Goal: Task Accomplishment & Management: Use online tool/utility

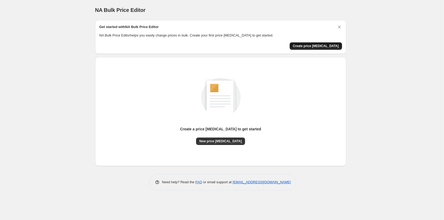
click at [323, 47] on span "Create price [MEDICAL_DATA]" at bounding box center [316, 46] width 46 height 4
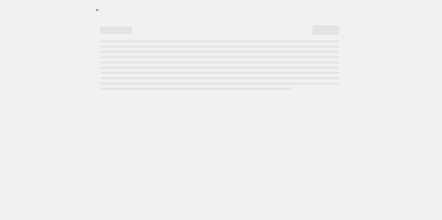
select select "percentage"
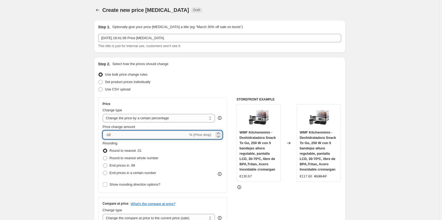
drag, startPoint x: 112, startPoint y: 136, endPoint x: 109, endPoint y: 137, distance: 2.7
click at [109, 137] on input "-10" at bounding box center [145, 135] width 85 height 8
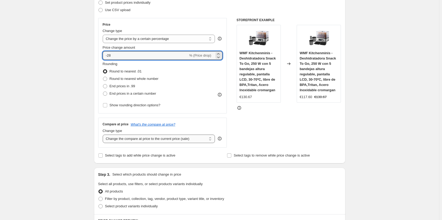
type input "-28"
click at [189, 137] on select "Change the compare at price to the current price (sale) Change the compare at p…" at bounding box center [159, 139] width 112 height 8
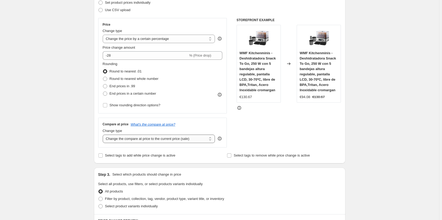
click at [104, 135] on select "Change the compare at price to the current price (sale) Change the compare at p…" at bounding box center [159, 139] width 112 height 8
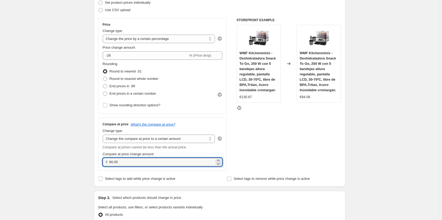
drag, startPoint x: 159, startPoint y: 160, endPoint x: 108, endPoint y: 163, distance: 50.6
click at [108, 163] on div "€ 80.00" at bounding box center [163, 162] width 120 height 8
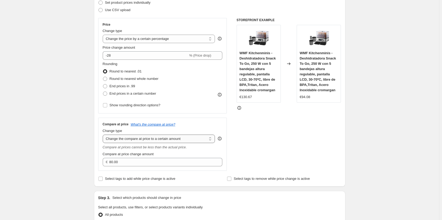
click at [119, 143] on select "Change the compare at price to the current price (sale) Change the compare at p…" at bounding box center [159, 139] width 112 height 8
select select "percentage"
click at [104, 135] on select "Change the compare at price to the current price (sale) Change the compare at p…" at bounding box center [159, 139] width 112 height 8
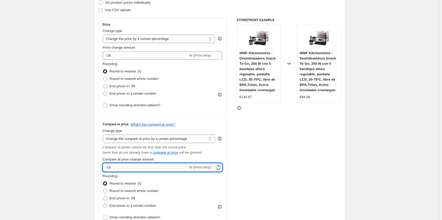
drag, startPoint x: 115, startPoint y: 167, endPoint x: 108, endPoint y: 168, distance: 6.6
click at [108, 168] on input "-15" at bounding box center [145, 167] width 85 height 8
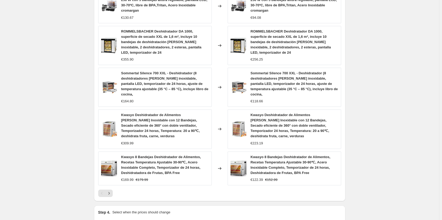
scroll to position [453, 0]
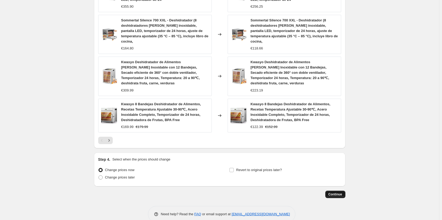
type input "-28"
click at [338, 192] on span "Continue" at bounding box center [335, 194] width 14 height 4
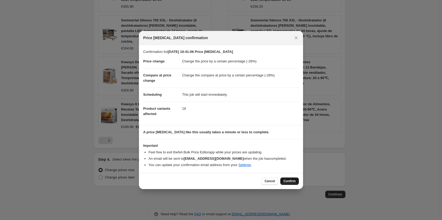
click at [292, 178] on button "Confirm" at bounding box center [289, 180] width 19 height 7
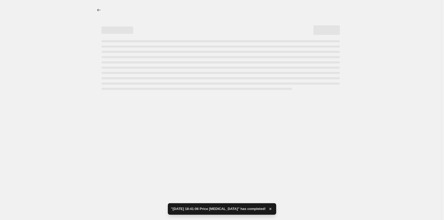
select select "percentage"
